Goal: Task Accomplishment & Management: Manage account settings

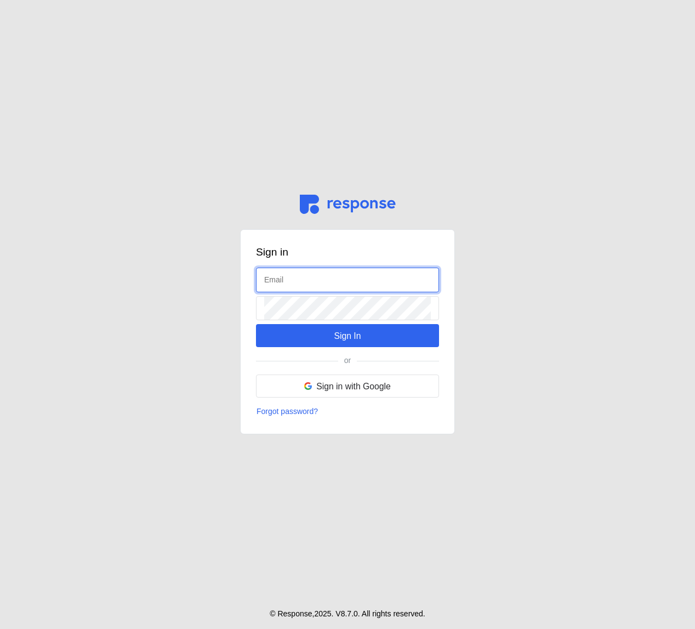
click at [325, 280] on input "text" at bounding box center [347, 280] width 167 height 24
type input "[PERSON_NAME][EMAIL_ADDRESS][DOMAIN_NAME]"
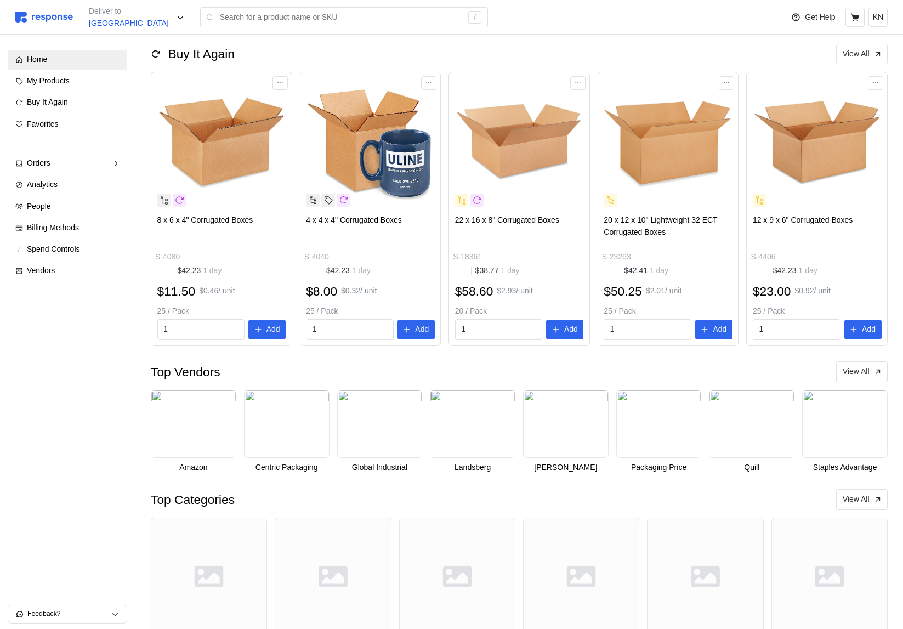
scroll to position [241, 0]
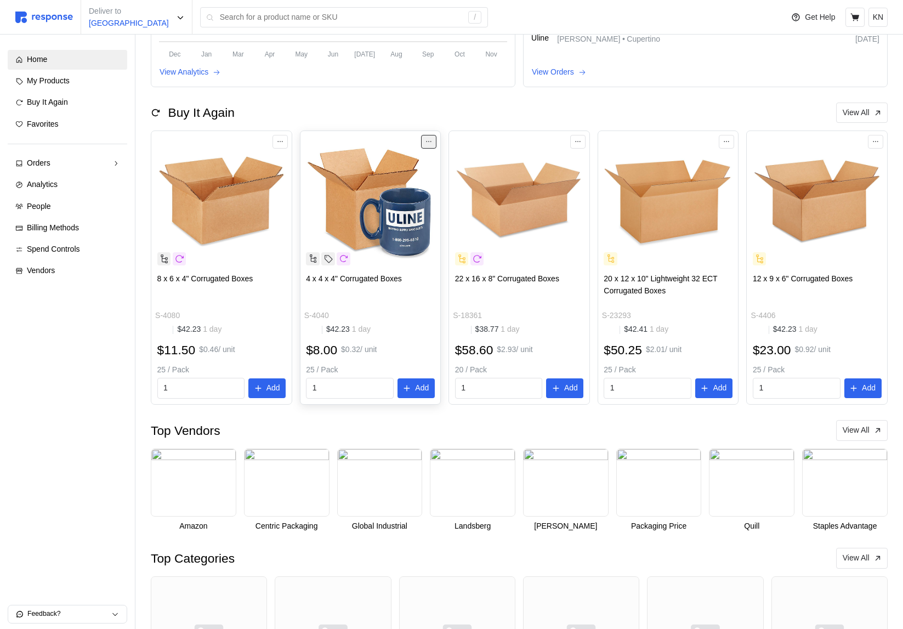
click at [433, 148] on button at bounding box center [428, 141] width 15 height 13
click at [695, 116] on div "Buy It Again View All" at bounding box center [519, 113] width 737 height 21
click at [433, 152] on div at bounding box center [371, 141] width 140 height 21
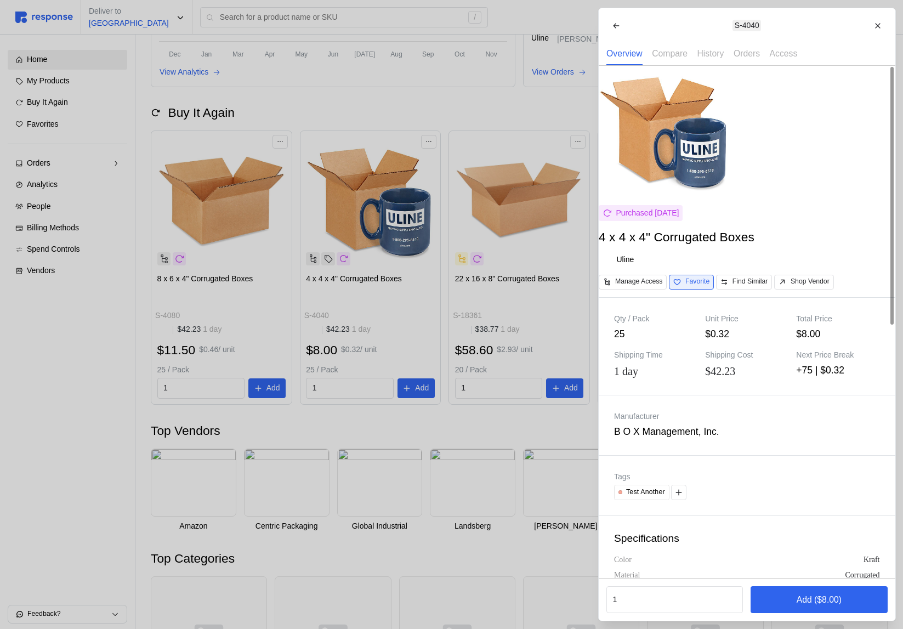
click at [695, 287] on p "Favorite" at bounding box center [697, 282] width 24 height 10
click at [480, 280] on div at bounding box center [451, 314] width 903 height 629
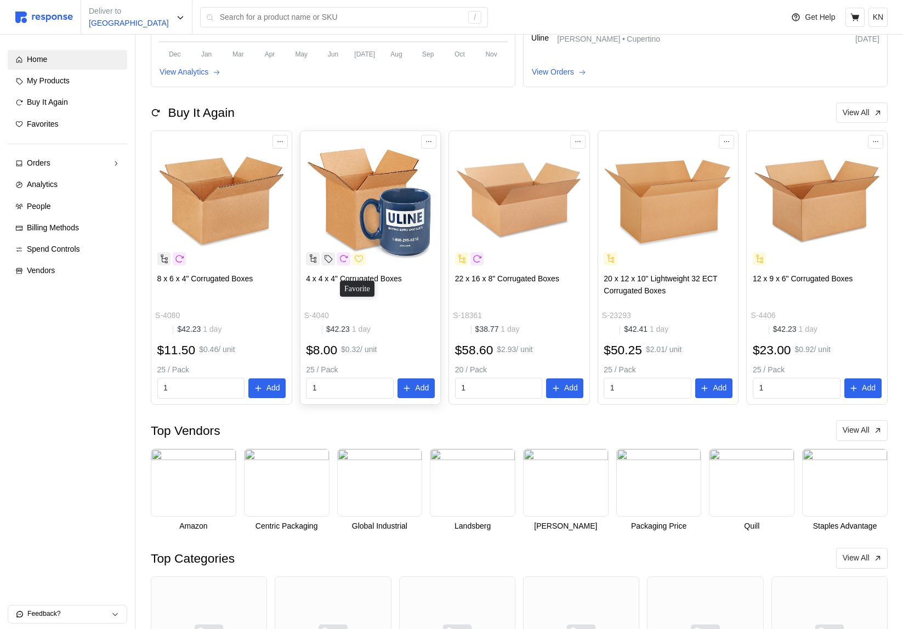
click at [361, 264] on icon at bounding box center [359, 259] width 10 height 10
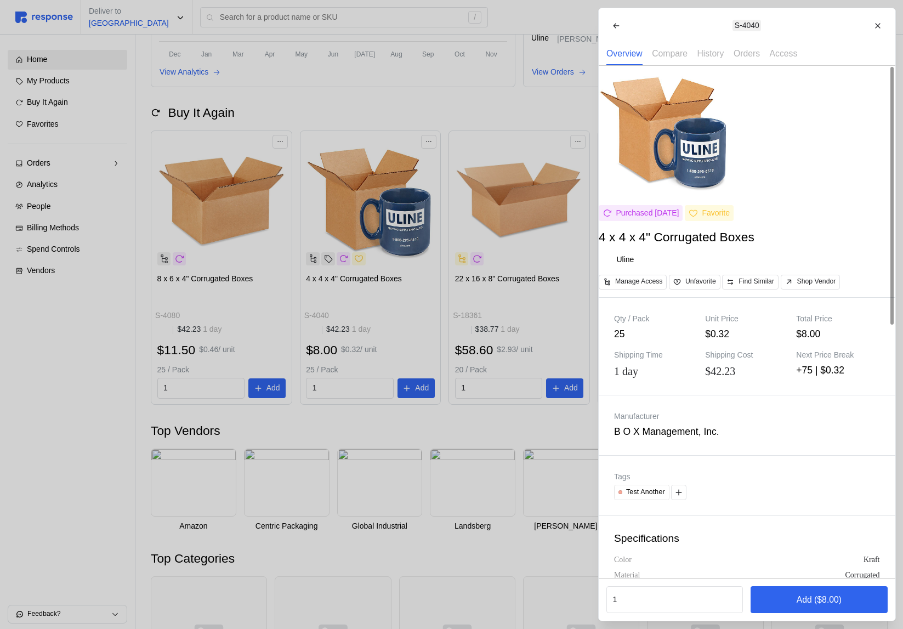
click at [488, 233] on div at bounding box center [451, 314] width 903 height 629
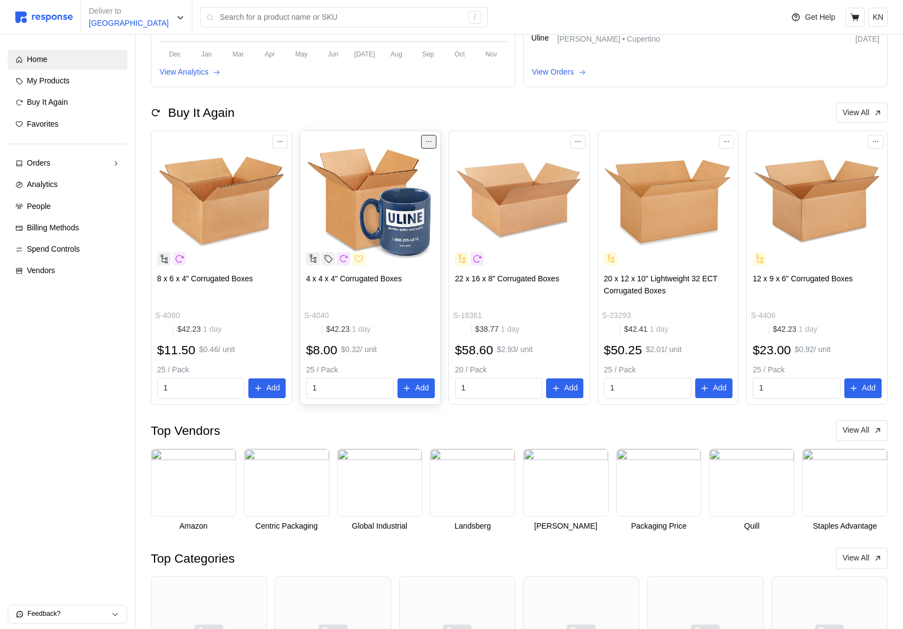
click at [430, 145] on icon at bounding box center [429, 142] width 8 height 8
click at [401, 179] on p "Unfavorite" at bounding box center [394, 178] width 68 height 12
